Goal: Navigation & Orientation: Understand site structure

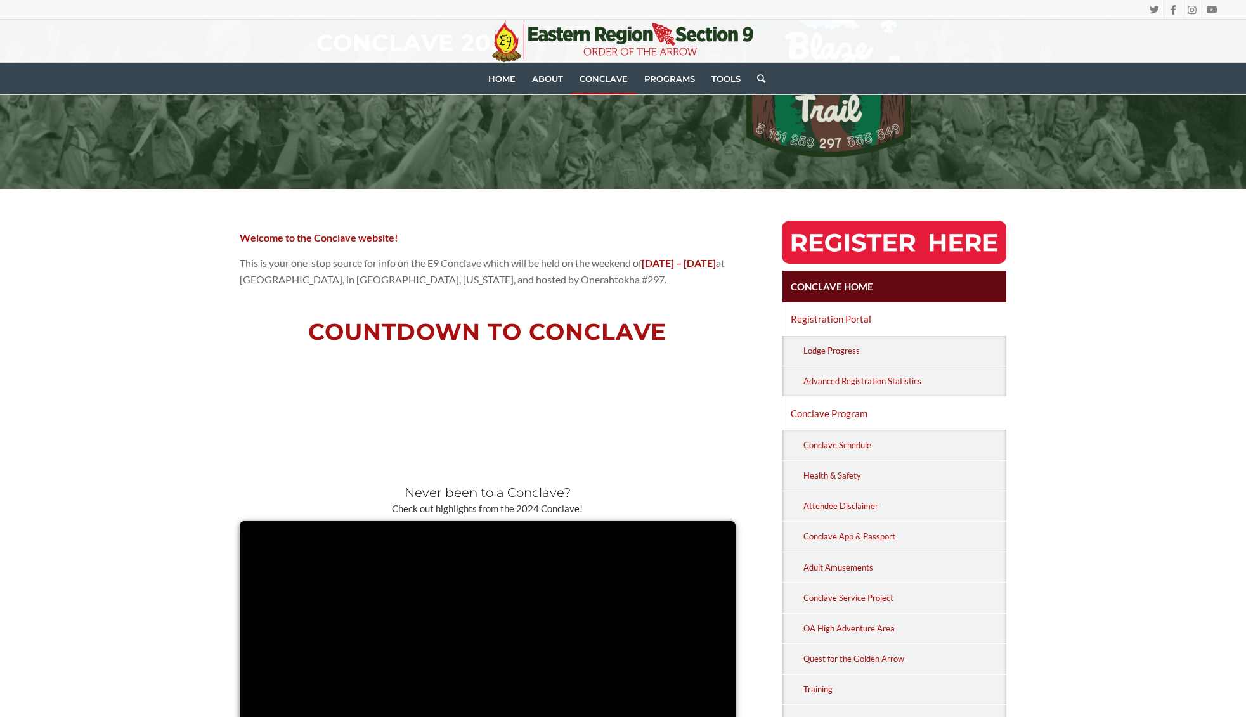
scroll to position [250, 0]
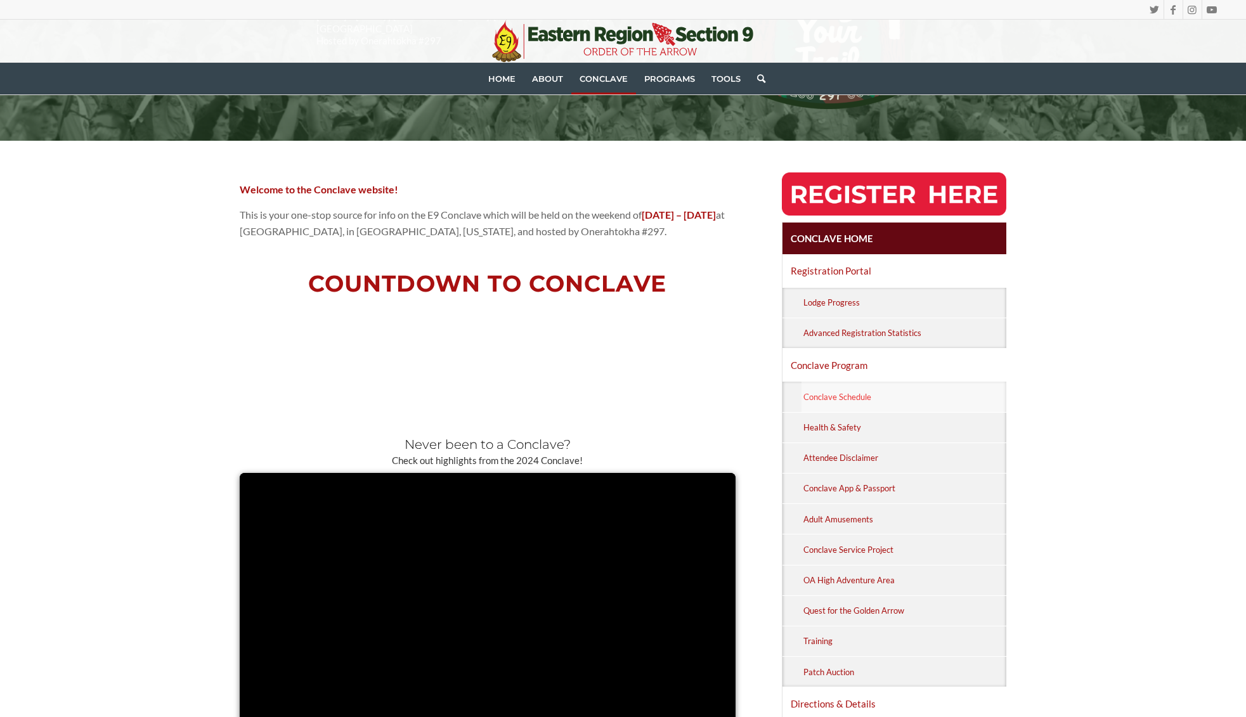
click at [807, 396] on link "Conclave Schedule" at bounding box center [904, 397] width 205 height 30
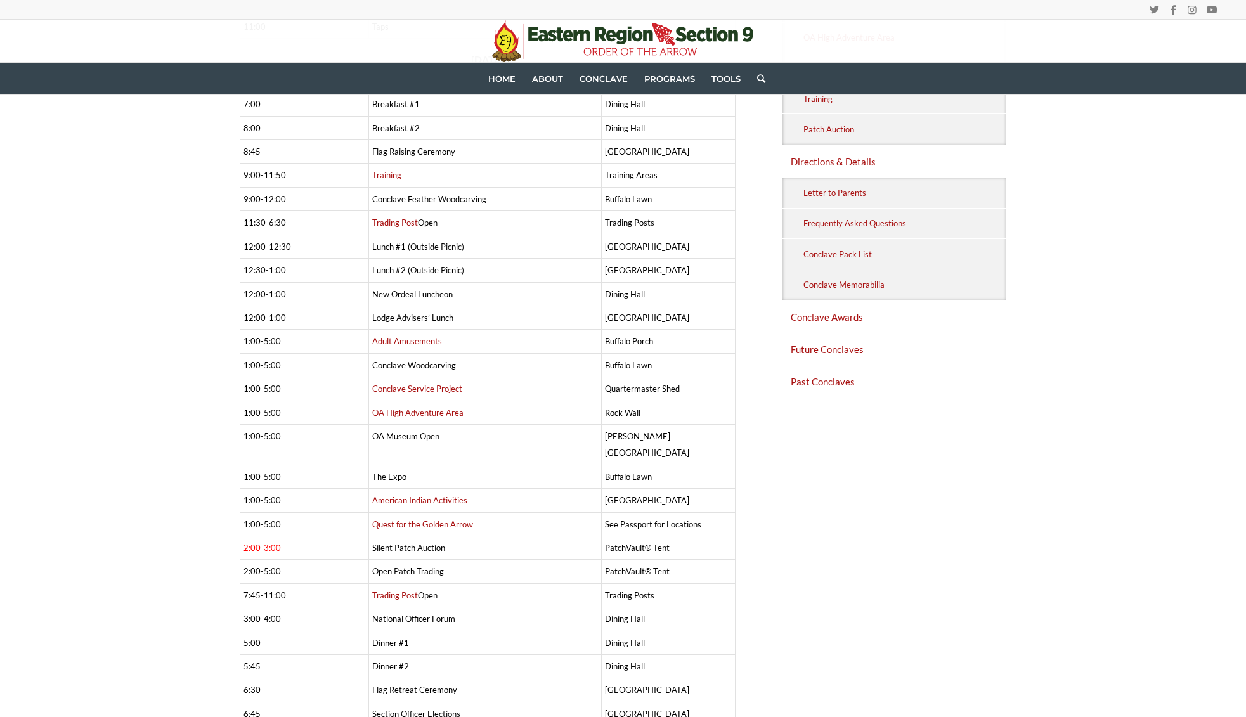
scroll to position [363, 0]
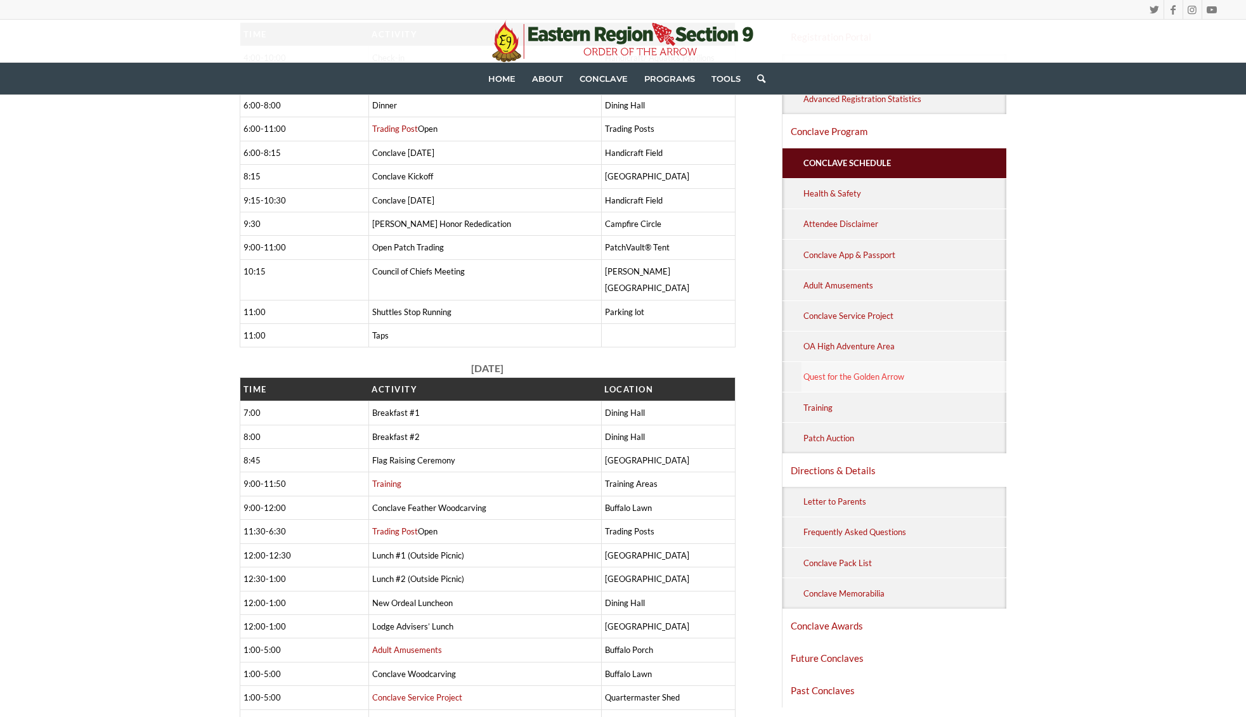
click at [852, 371] on link "Quest for the Golden Arrow" at bounding box center [904, 377] width 205 height 30
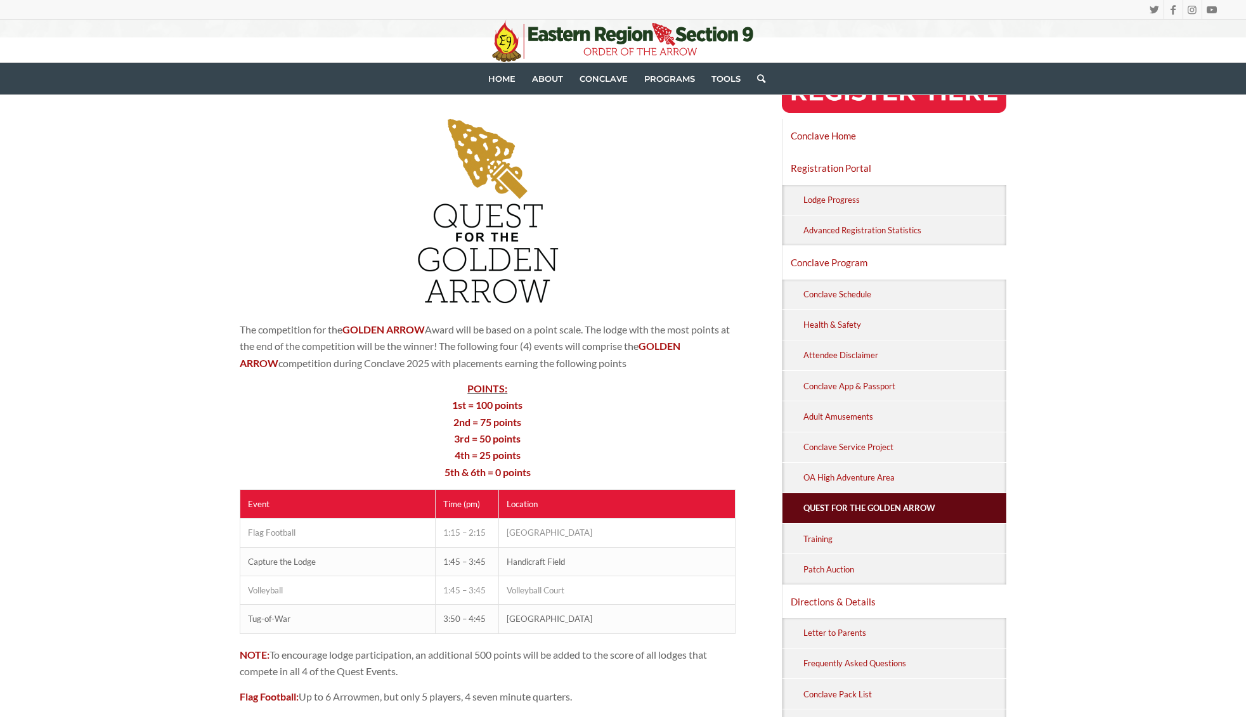
scroll to position [160, 0]
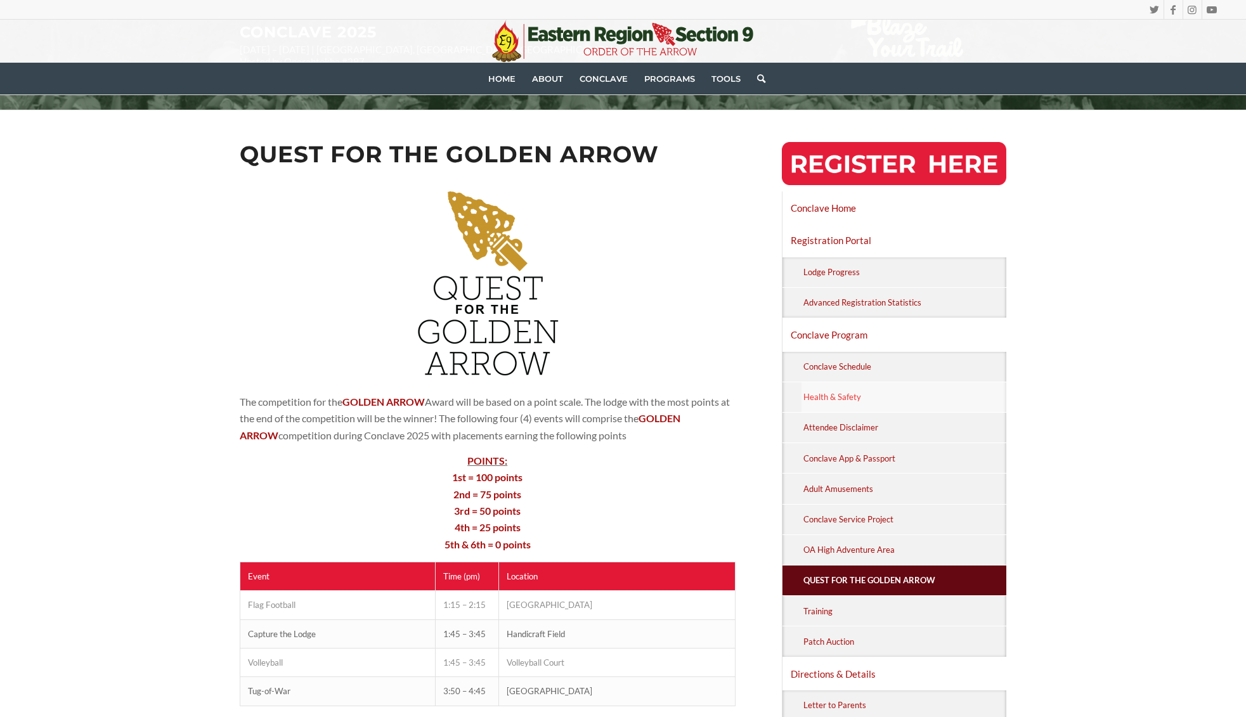
click at [842, 390] on link "Health & Safety" at bounding box center [904, 397] width 205 height 30
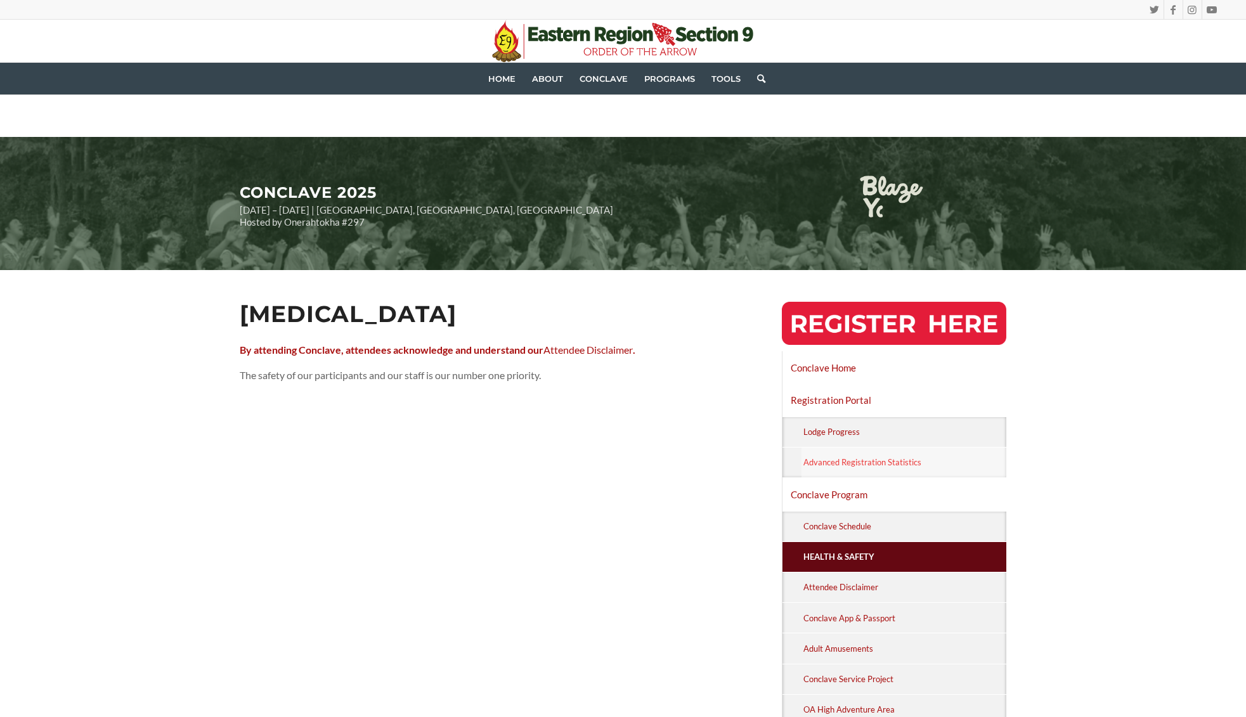
scroll to position [203, 0]
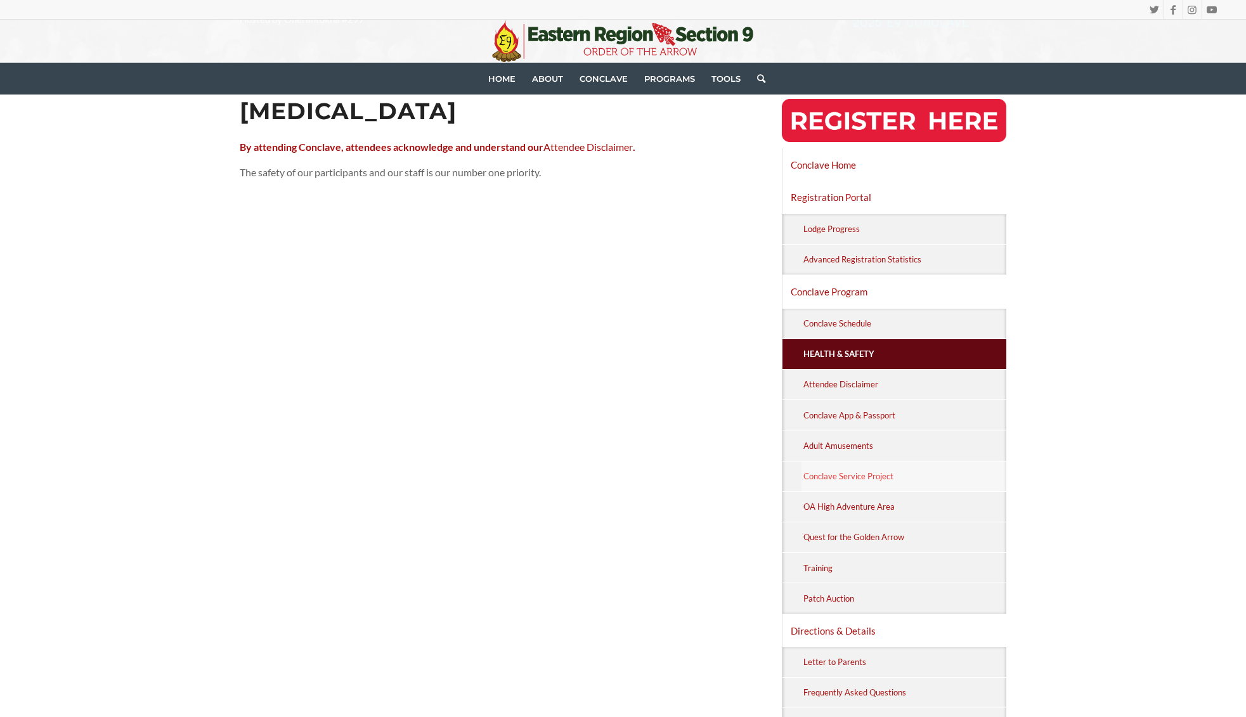
click at [857, 478] on link "Conclave Service Project" at bounding box center [904, 477] width 205 height 30
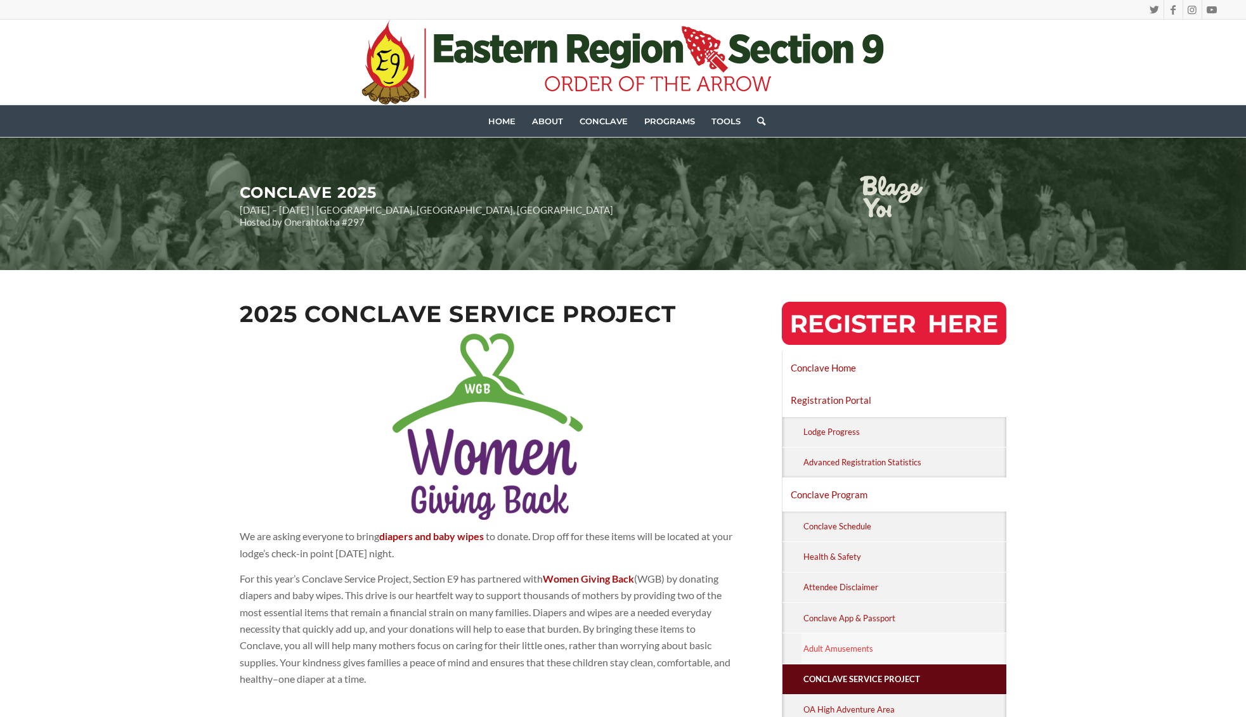
click at [840, 651] on link "Adult Amusements" at bounding box center [904, 649] width 205 height 30
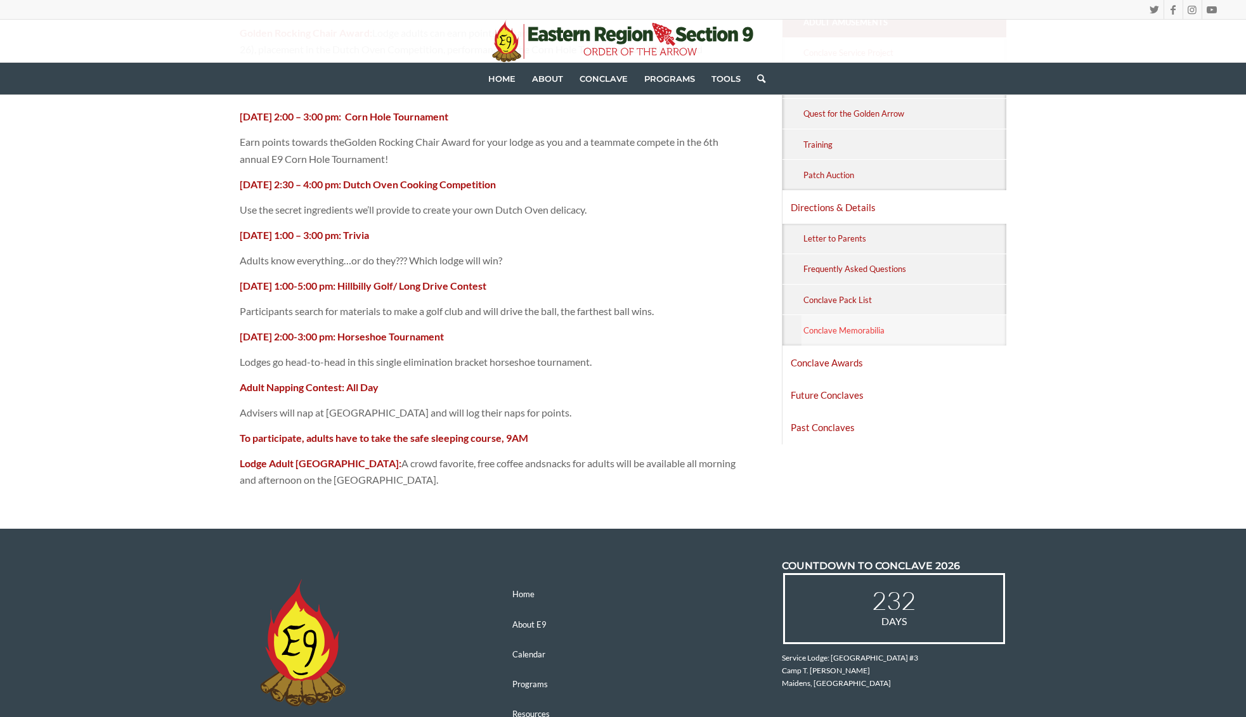
scroll to position [650, 0]
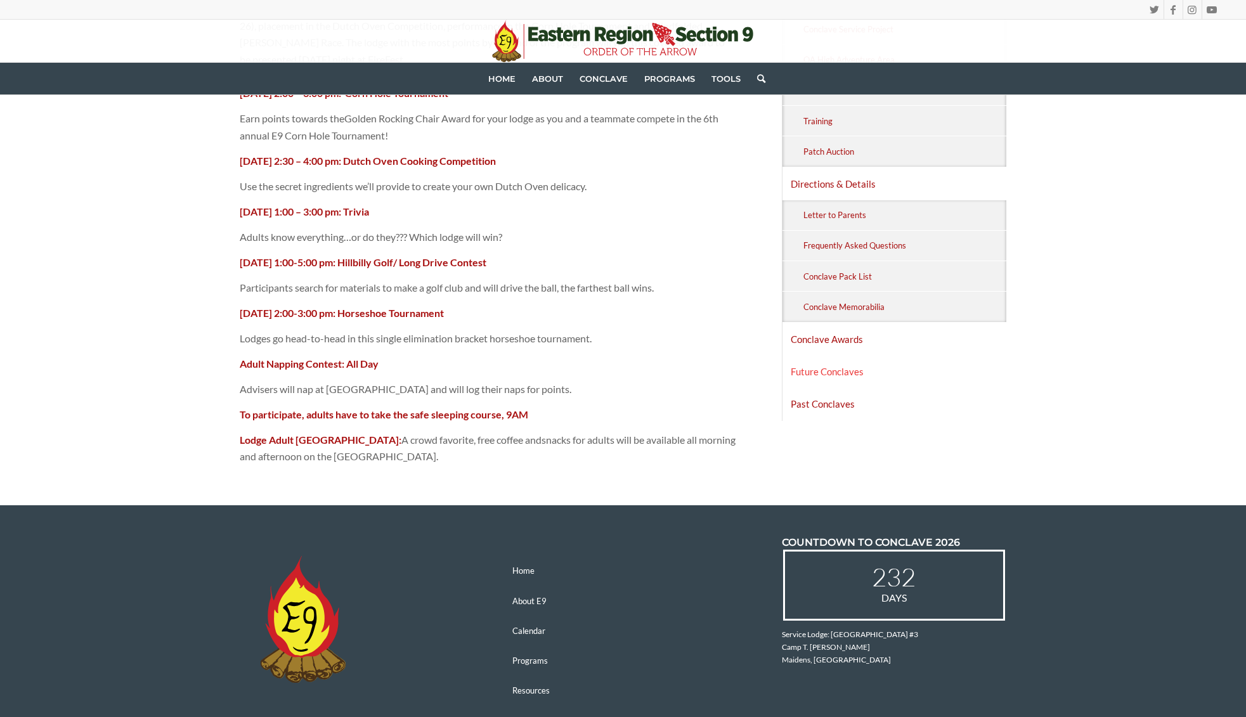
click at [842, 368] on link "Future Conclaves" at bounding box center [895, 372] width 225 height 32
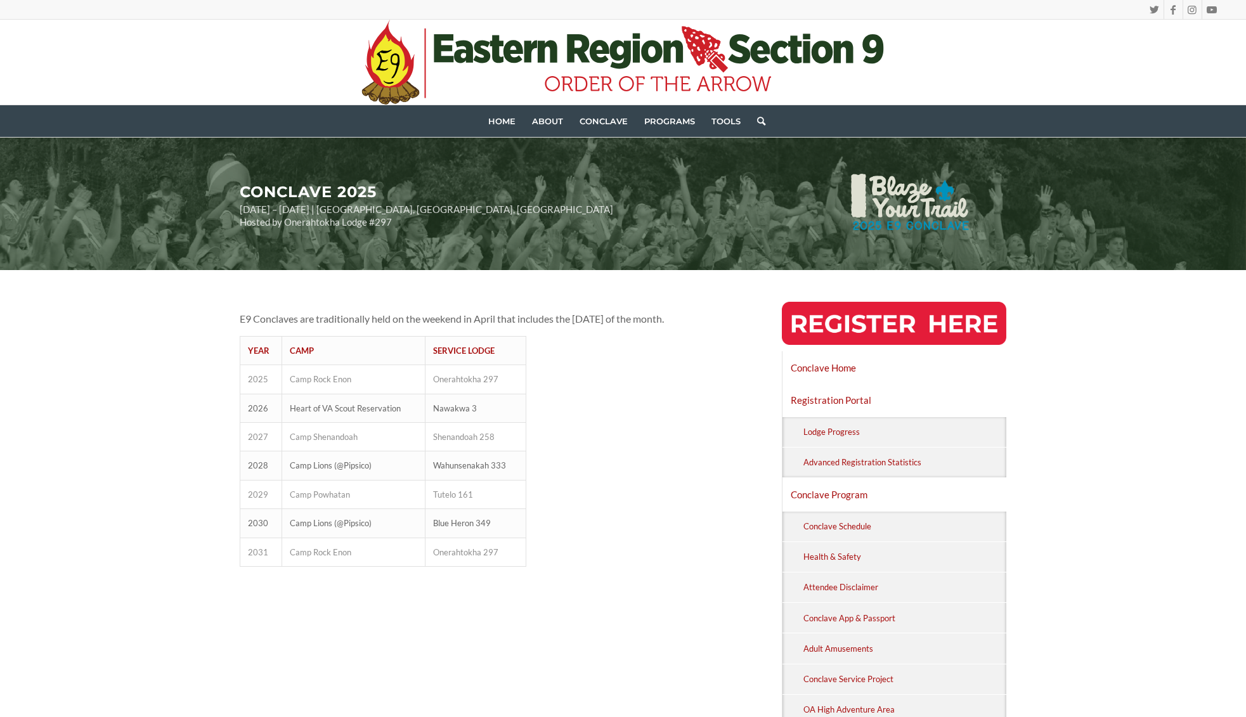
click at [848, 330] on img at bounding box center [894, 323] width 225 height 43
click at [864, 334] on img at bounding box center [894, 323] width 225 height 43
click at [861, 557] on link "Health & Safety" at bounding box center [904, 557] width 205 height 30
